Goal: Information Seeking & Learning: Learn about a topic

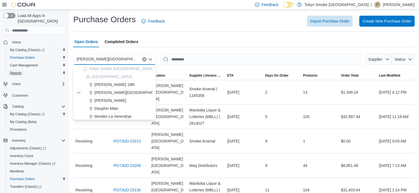
click at [14, 71] on span "Reports" at bounding box center [16, 73] width 12 height 4
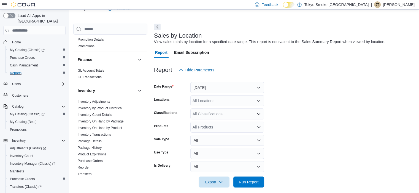
scroll to position [110, 0]
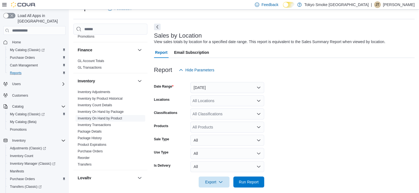
click at [103, 119] on link "Inventory On Hand by Product" at bounding box center [100, 119] width 44 height 4
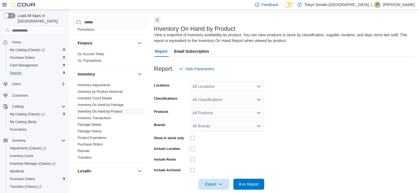
scroll to position [27, 0]
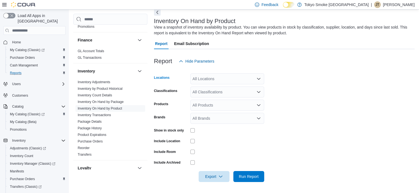
click at [246, 81] on div "All Locations" at bounding box center [227, 78] width 74 height 11
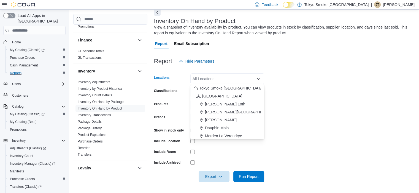
click at [234, 113] on span "[PERSON_NAME][GEOGRAPHIC_DATA]" at bounding box center [241, 113] width 72 height 6
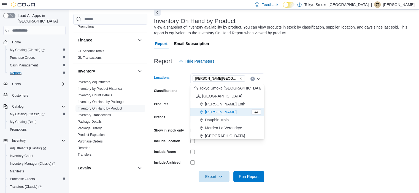
click at [318, 109] on form "Locations [PERSON_NAME][GEOGRAPHIC_DATA] Combo box. Selected. [PERSON_NAME][GEO…" at bounding box center [284, 125] width 260 height 116
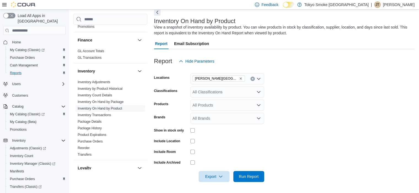
click at [248, 95] on div "All Classifications" at bounding box center [227, 92] width 74 height 11
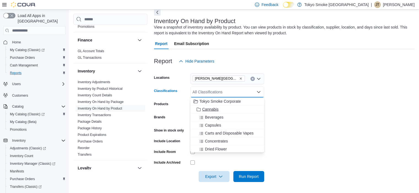
click at [240, 108] on div "Cannabis" at bounding box center [226, 110] width 67 height 6
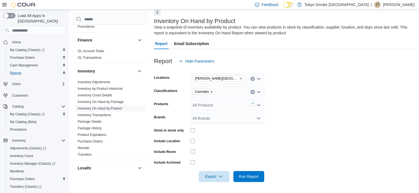
click at [323, 105] on form "Locations [PERSON_NAME][GEOGRAPHIC_DATA] Classifications Cannabis Products All …" at bounding box center [284, 125] width 260 height 116
click at [189, 142] on div "Include Location" at bounding box center [209, 141] width 110 height 9
click at [246, 175] on span "Run Report" at bounding box center [249, 177] width 20 height 6
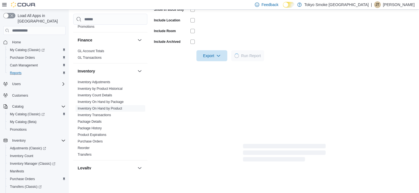
scroll to position [117, 0]
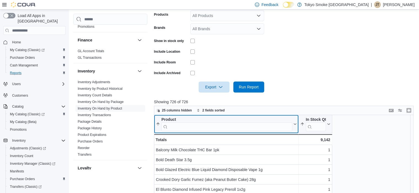
click at [209, 125] on input "search" at bounding box center [226, 127] width 131 height 9
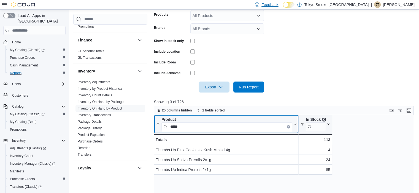
type input "*****"
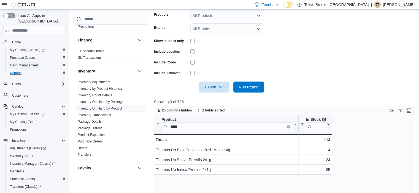
click at [21, 63] on span "Cash Management" at bounding box center [24, 65] width 28 height 4
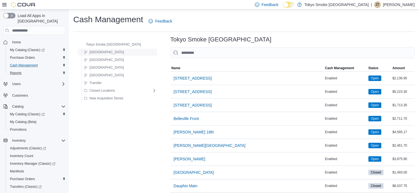
click at [110, 51] on div "[GEOGRAPHIC_DATA]" at bounding box center [119, 52] width 75 height 7
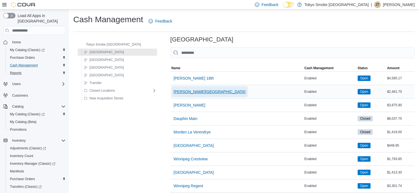
click at [191, 90] on span "[PERSON_NAME][GEOGRAPHIC_DATA]" at bounding box center [209, 92] width 72 height 6
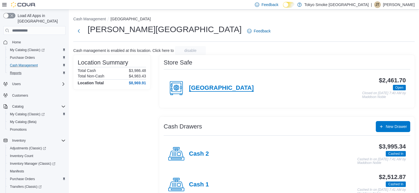
click at [224, 91] on h4 "[GEOGRAPHIC_DATA]" at bounding box center [221, 88] width 65 height 7
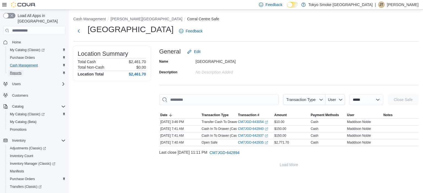
click at [21, 71] on span "Reports" at bounding box center [16, 73] width 12 height 4
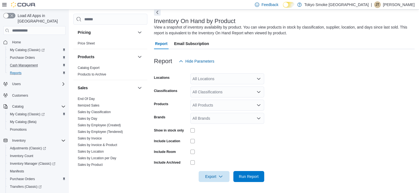
scroll to position [303, 0]
click at [93, 98] on link "End Of Day" at bounding box center [86, 98] width 17 height 4
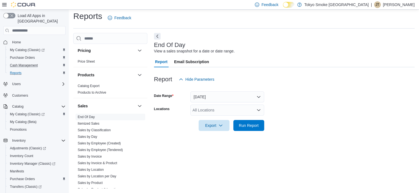
click at [196, 112] on div "All Locations" at bounding box center [227, 110] width 74 height 11
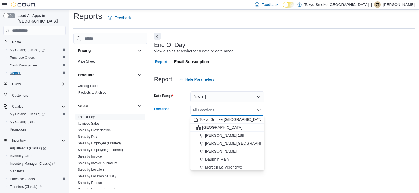
click at [244, 145] on div "[PERSON_NAME][GEOGRAPHIC_DATA]" at bounding box center [226, 144] width 67 height 6
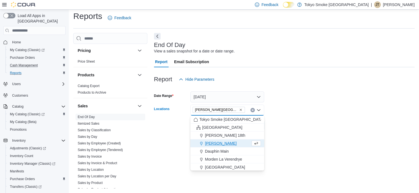
click at [360, 113] on form "Date Range [DATE] Locations [PERSON_NAME][GEOGRAPHIC_DATA] Combo box. Selected.…" at bounding box center [284, 108] width 260 height 46
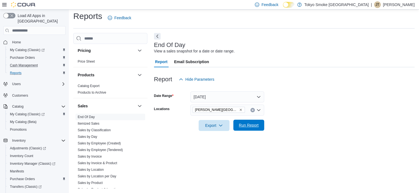
click at [259, 125] on span "Run Report" at bounding box center [248, 125] width 24 height 11
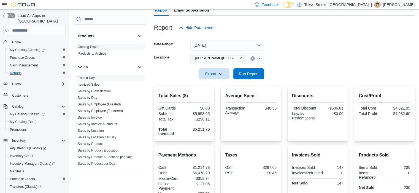
scroll to position [358, 0]
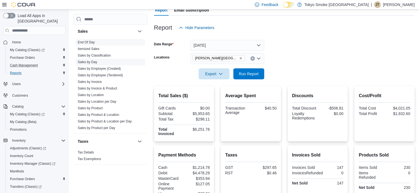
click at [86, 61] on link "Sales by Day" at bounding box center [88, 62] width 20 height 4
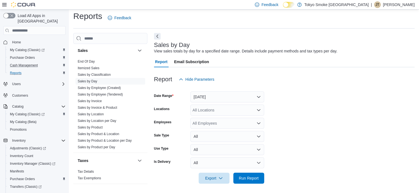
scroll to position [5, 0]
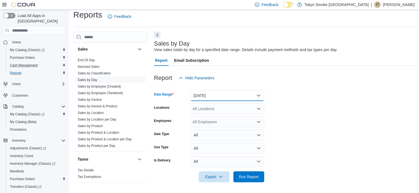
click at [246, 94] on button "[DATE]" at bounding box center [227, 95] width 74 height 11
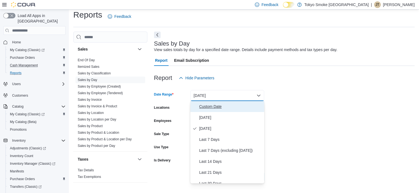
click at [232, 105] on span "Custom Date" at bounding box center [230, 106] width 63 height 7
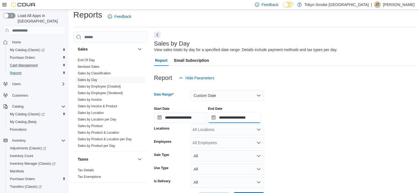
click at [261, 116] on input "**********" at bounding box center [234, 117] width 53 height 11
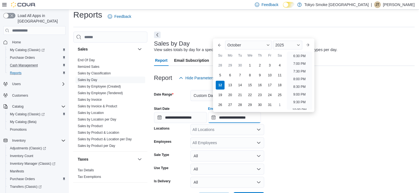
scroll to position [258, 0]
click at [296, 60] on li "5:00 PM" at bounding box center [299, 60] width 17 height 7
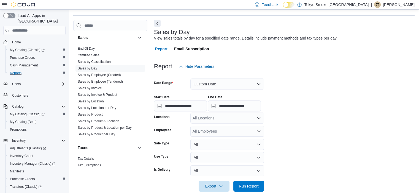
scroll to position [26, 0]
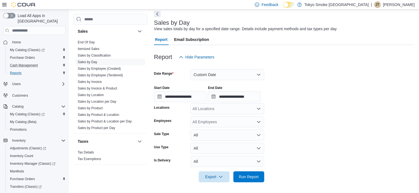
click at [249, 107] on div "All Locations" at bounding box center [227, 108] width 74 height 11
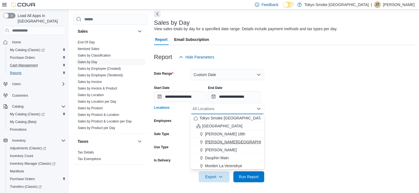
click at [247, 140] on div "[PERSON_NAME][GEOGRAPHIC_DATA]" at bounding box center [226, 143] width 67 height 6
click at [358, 103] on div at bounding box center [284, 102] width 260 height 1
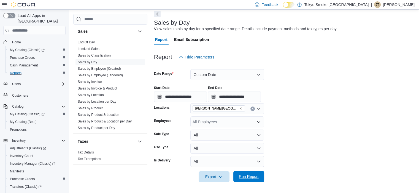
click at [253, 174] on span "Run Report" at bounding box center [248, 176] width 24 height 11
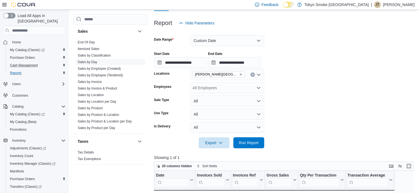
scroll to position [53, 0]
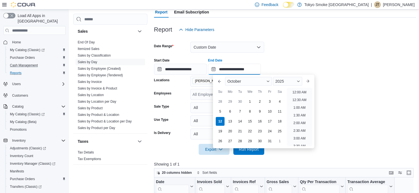
click at [261, 72] on input "**********" at bounding box center [234, 69] width 53 height 11
click at [295, 124] on li "10:00 PM" at bounding box center [299, 125] width 18 height 7
type input "**********"
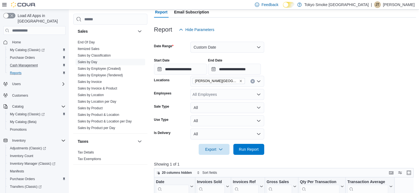
click at [346, 107] on form "**********" at bounding box center [285, 95] width 262 height 120
click at [254, 150] on span "Run Report" at bounding box center [249, 150] width 20 height 6
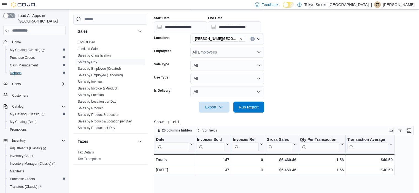
scroll to position [163, 0]
